Goal: Information Seeking & Learning: Learn about a topic

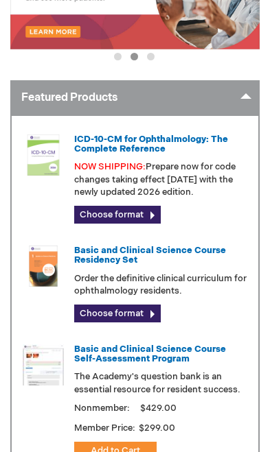
scroll to position [276, 0]
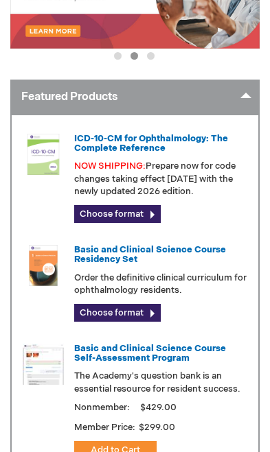
click at [52, 150] on img at bounding box center [43, 154] width 41 height 41
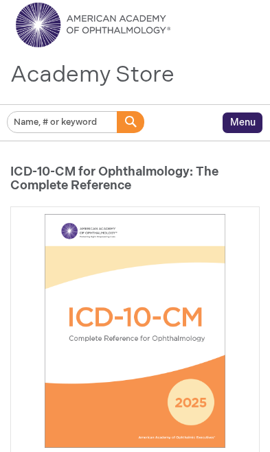
scroll to position [49, 0]
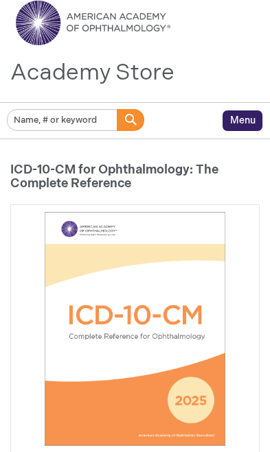
click at [172, 309] on img at bounding box center [135, 329] width 234 height 234
click at [151, 289] on img at bounding box center [135, 329] width 234 height 234
click at [141, 261] on img at bounding box center [135, 329] width 234 height 234
click at [170, 212] on img at bounding box center [135, 329] width 234 height 234
click at [115, 126] on input "Search" at bounding box center [62, 120] width 111 height 22
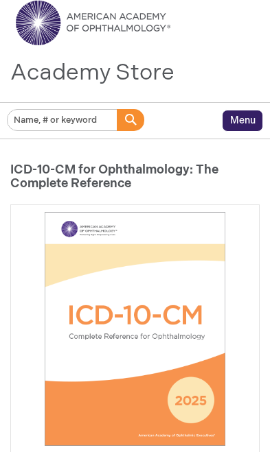
scroll to position [33, 0]
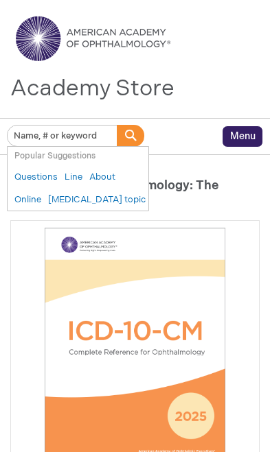
click at [77, 157] on span "Popular Suggestions" at bounding box center [54, 156] width 81 height 10
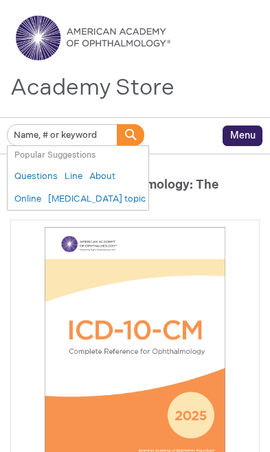
click at [191, 250] on img at bounding box center [135, 344] width 234 height 234
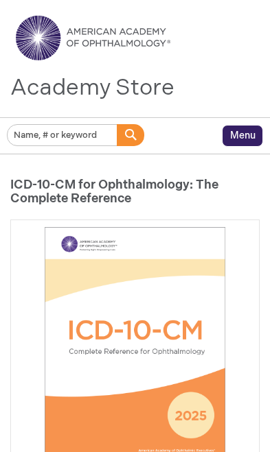
click at [234, 259] on img at bounding box center [135, 344] width 234 height 234
click at [193, 313] on img at bounding box center [135, 344] width 234 height 234
click at [204, 406] on img at bounding box center [135, 344] width 234 height 234
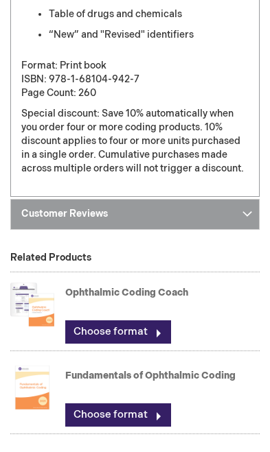
scroll to position [1234, 0]
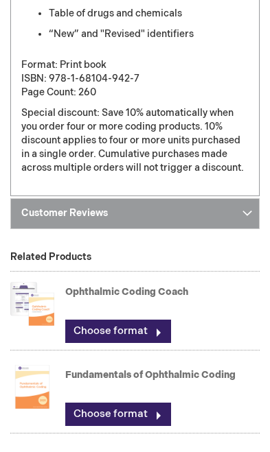
click at [45, 376] on img at bounding box center [32, 386] width 44 height 55
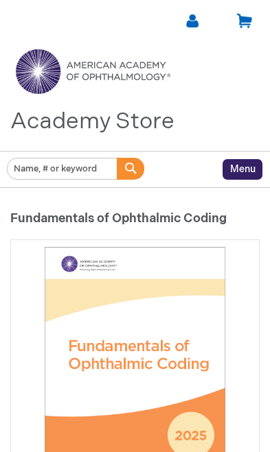
click at [250, 169] on span "Menu" at bounding box center [242, 169] width 25 height 12
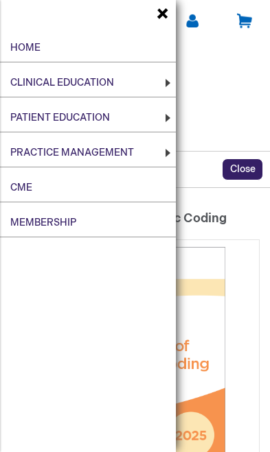
click at [99, 178] on link "CME" at bounding box center [88, 188] width 176 height 28
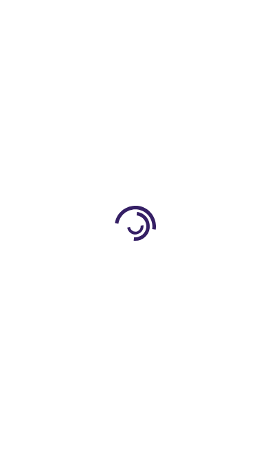
click at [160, 174] on div at bounding box center [135, 226] width 270 height 452
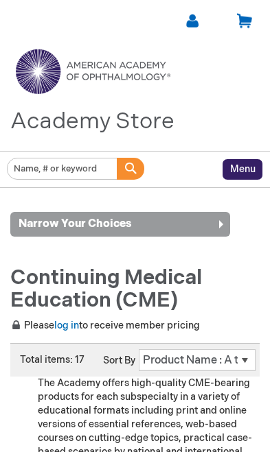
click at [197, 233] on strong "Narrow Your Choices" at bounding box center [119, 224] width 219 height 25
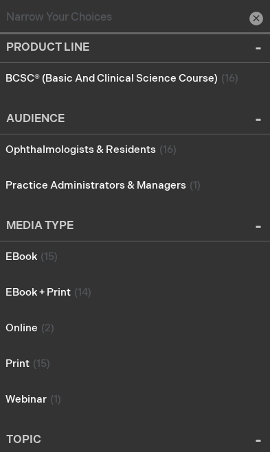
click at [192, 223] on div "Media Type" at bounding box center [135, 227] width 270 height 29
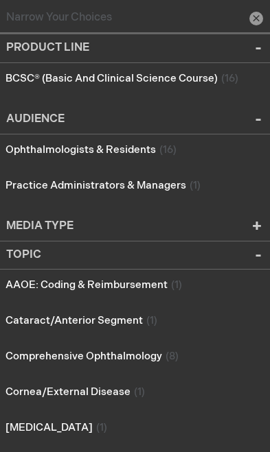
click at [259, 27] on strong "Narrow Your Choices" at bounding box center [207, 18] width 121 height 23
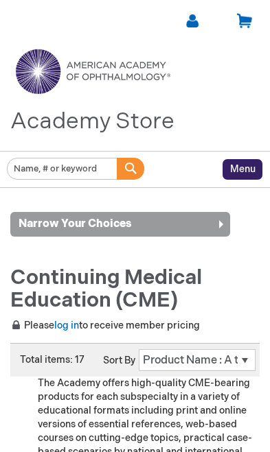
click at [151, 217] on strong "Narrow Your Choices" at bounding box center [119, 224] width 219 height 25
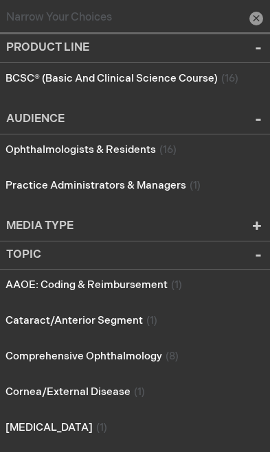
click at [202, 82] on link "BCSC® (Basic and Clinical Science Course) 16 items" at bounding box center [123, 78] width 240 height 13
